Goal: Find specific page/section: Find specific page/section

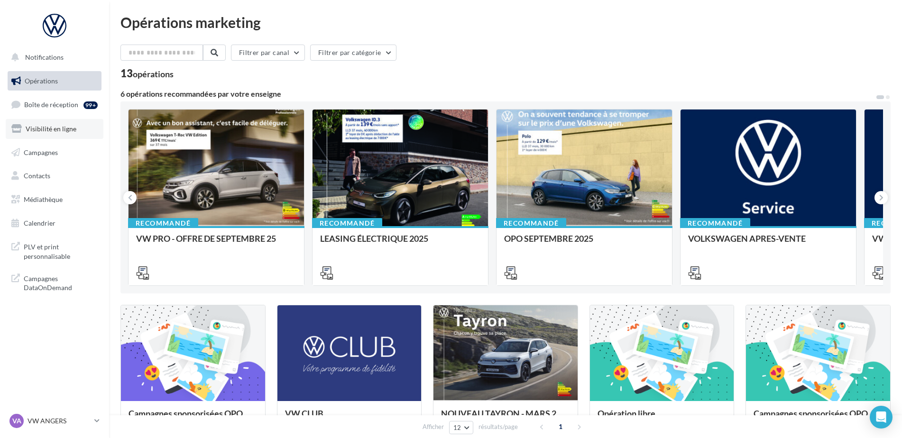
click at [60, 131] on span "Visibilité en ligne" at bounding box center [51, 129] width 51 height 8
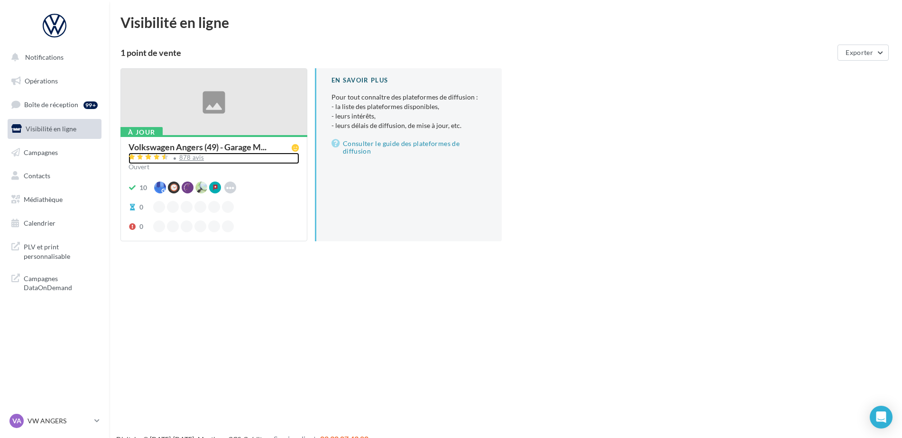
click at [184, 160] on div "878 avis" at bounding box center [191, 158] width 25 height 6
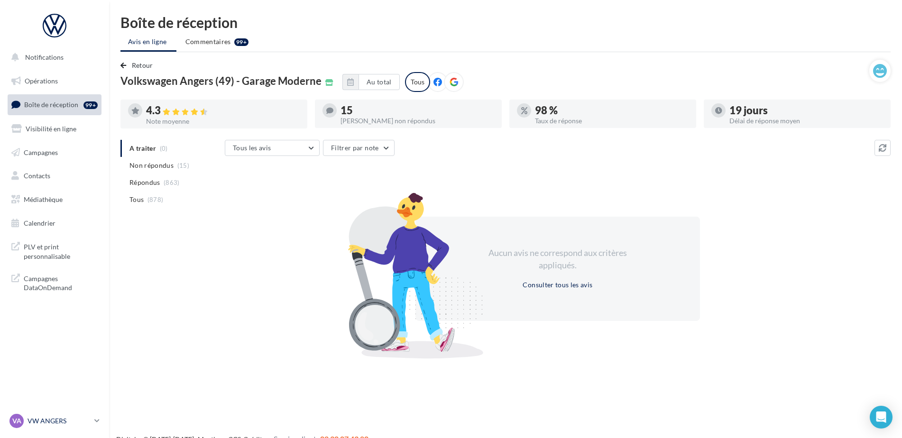
click at [45, 421] on p "VW ANGERS" at bounding box center [59, 420] width 63 height 9
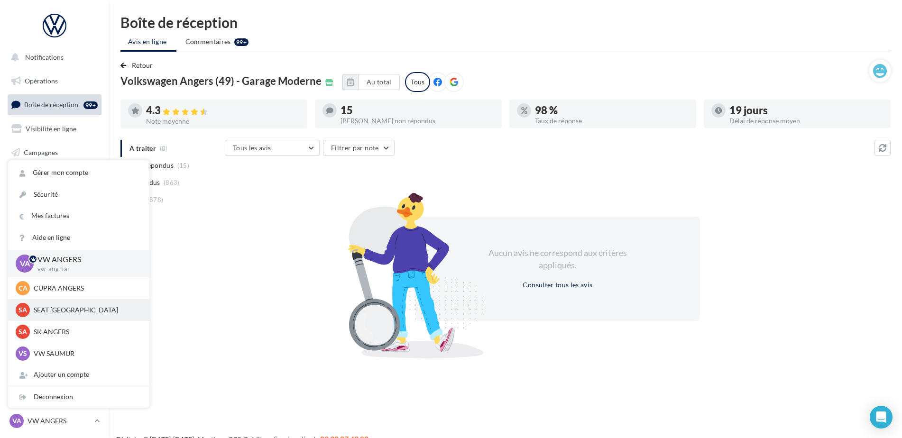
click at [47, 311] on p "SEAT [GEOGRAPHIC_DATA]" at bounding box center [86, 309] width 104 height 9
